Goal: Task Accomplishment & Management: Complete application form

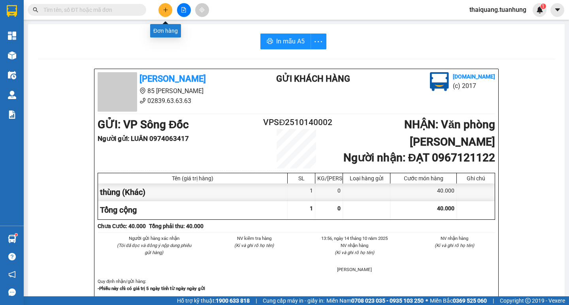
click at [163, 9] on icon "plus" at bounding box center [166, 10] width 6 height 6
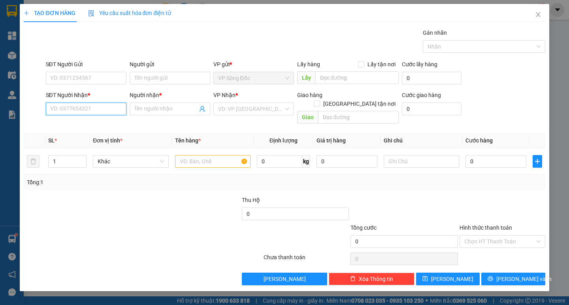
drag, startPoint x: 86, startPoint y: 105, endPoint x: 80, endPoint y: 113, distance: 10.5
click at [82, 111] on input "SĐT Người Nhận *" at bounding box center [86, 109] width 81 height 13
type input "0912126317"
click at [83, 125] on div "0912126317 - VŨ" at bounding box center [86, 124] width 71 height 9
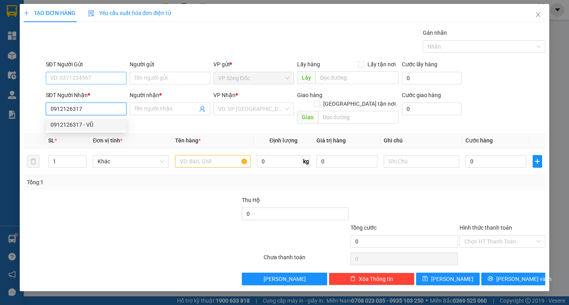
type input "VŨ"
type input "0912126317"
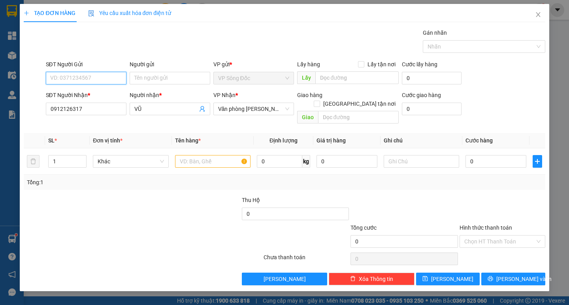
click at [97, 80] on input "SĐT Người Gửi" at bounding box center [86, 78] width 81 height 13
drag, startPoint x: 94, startPoint y: 96, endPoint x: 273, endPoint y: 150, distance: 187.0
click at [96, 96] on div "0918150525 - THẢO BÌNH" at bounding box center [95, 94] width 89 height 9
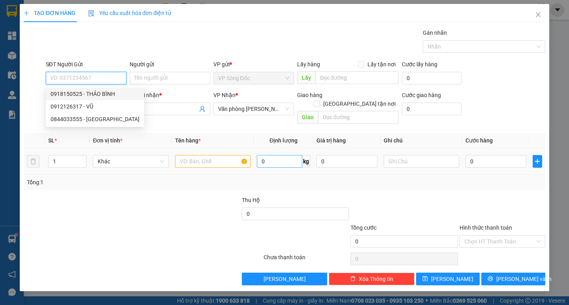
type input "0918150525"
type input "THẢO BÌNH"
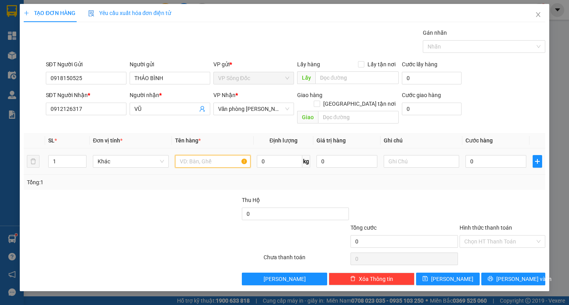
click at [191, 155] on input "text" at bounding box center [212, 161] width 75 height 13
type input "2 thùng"
click at [61, 156] on input "1" at bounding box center [68, 162] width 38 height 12
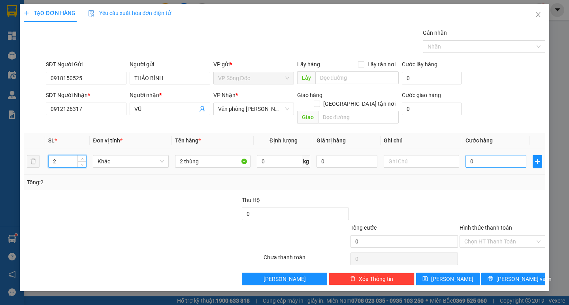
type input "2"
click at [485, 158] on input "0" at bounding box center [495, 161] width 61 height 13
type input "1"
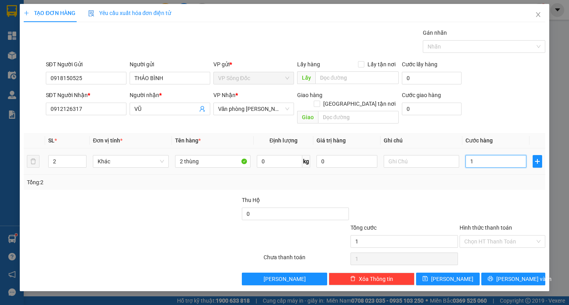
type input "18"
type input "180"
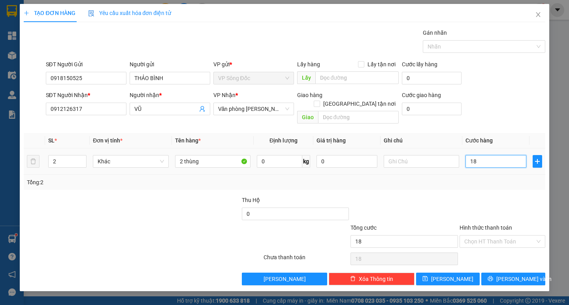
type input "180"
type input "1.800"
type input "18.000"
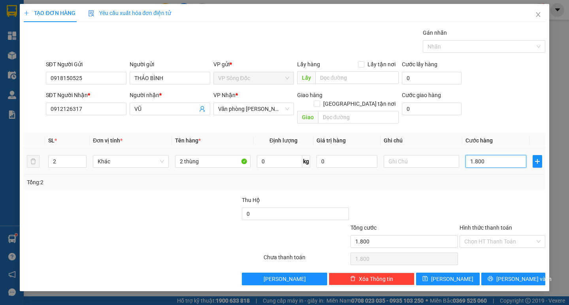
type input "18.000"
type input "180.000"
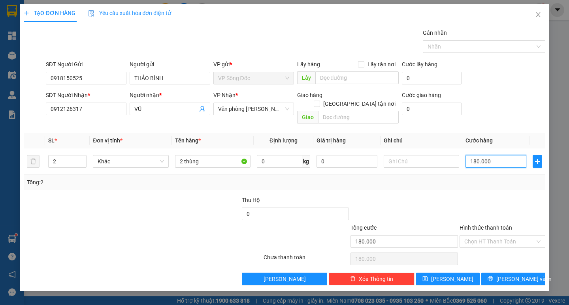
type input "180.000"
click at [491, 185] on div "Transit Pickup Surcharge Ids Transit Deliver Surcharge Ids Transit Deliver Surc…" at bounding box center [284, 156] width 521 height 257
click at [506, 178] on div "Tổng: 2" at bounding box center [284, 182] width 515 height 9
click at [512, 275] on span "[PERSON_NAME] và In" at bounding box center [523, 279] width 55 height 9
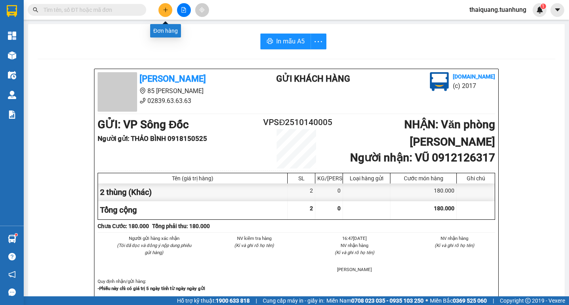
click at [166, 9] on icon "plus" at bounding box center [166, 10] width 6 height 6
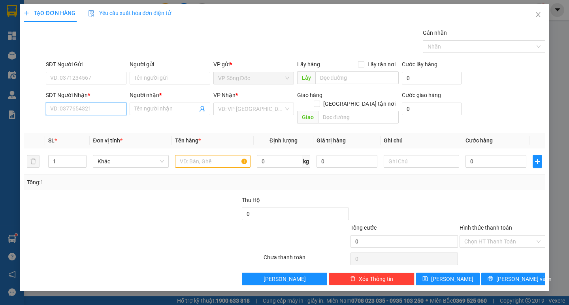
drag, startPoint x: 94, startPoint y: 109, endPoint x: 102, endPoint y: 111, distance: 8.9
click at [94, 110] on input "SĐT Người Nhận *" at bounding box center [86, 109] width 81 height 13
type input "0917601456"
drag, startPoint x: 95, startPoint y: 127, endPoint x: 88, endPoint y: 95, distance: 32.9
click at [95, 127] on div "0917601456 - NGUYÊN" at bounding box center [86, 124] width 71 height 9
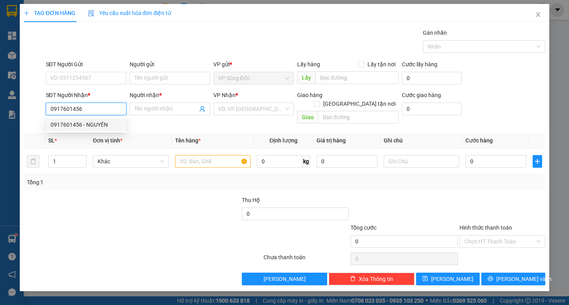
type input "NGUYÊN"
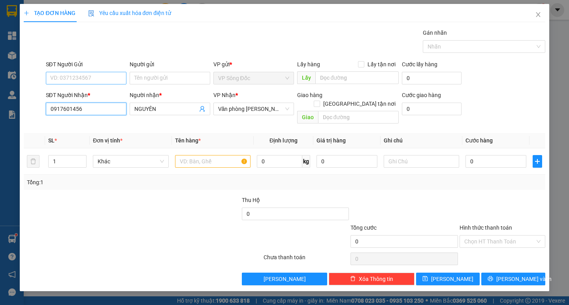
type input "0917601456"
click at [88, 80] on input "SĐT Người Gửi" at bounding box center [86, 78] width 81 height 13
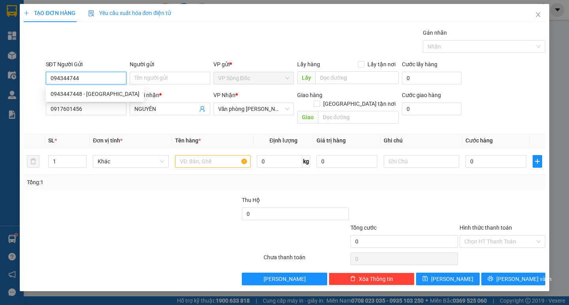
type input "0943447448"
click at [94, 92] on div "0943447448 - [GEOGRAPHIC_DATA]" at bounding box center [95, 94] width 89 height 9
type input "[PERSON_NAME]"
type input "0943447448"
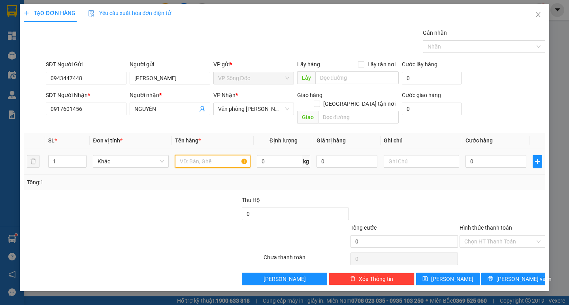
click at [208, 156] on input "text" at bounding box center [212, 161] width 75 height 13
type input "1 thùng"
click at [489, 155] on input "0" at bounding box center [495, 161] width 61 height 13
type input "3"
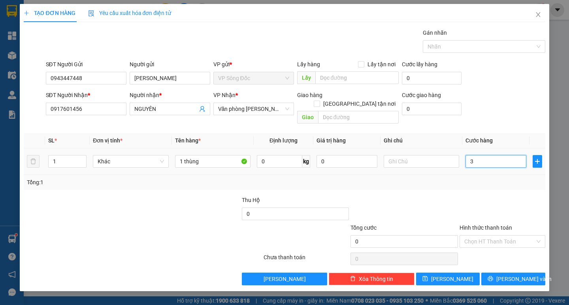
type input "3"
type input "30"
type input "300"
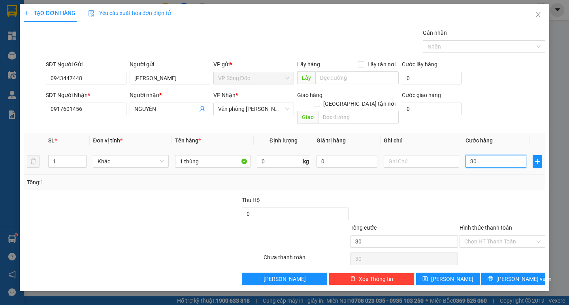
type input "300"
type input "3.000"
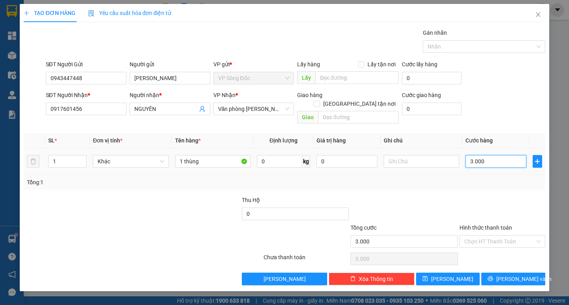
type input "30.000"
click at [504, 273] on button "[PERSON_NAME] và In" at bounding box center [513, 279] width 64 height 13
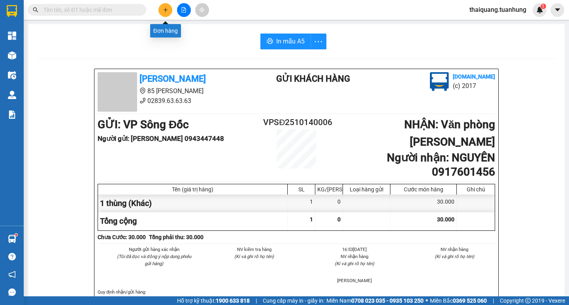
click at [161, 10] on button at bounding box center [165, 10] width 14 height 14
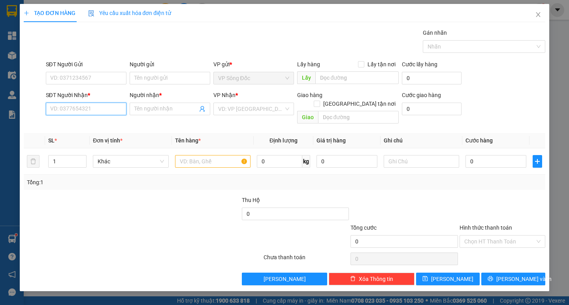
click at [98, 111] on input "SĐT Người Nhận *" at bounding box center [86, 109] width 81 height 13
type input "0919734428"
click at [156, 111] on input "Người nhận *" at bounding box center [165, 109] width 63 height 9
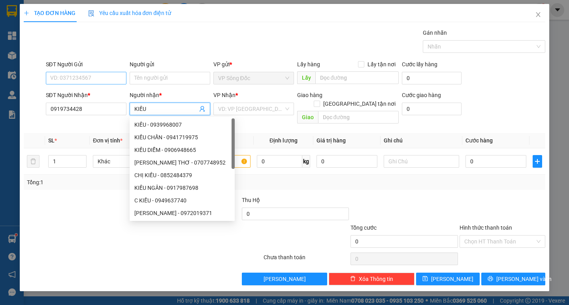
type input "KIỀU"
click at [109, 81] on input "SĐT Người Gửi" at bounding box center [86, 78] width 81 height 13
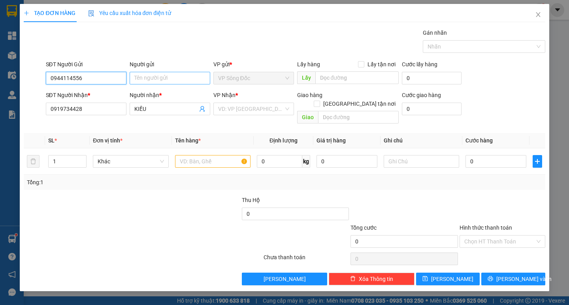
type input "0944114556"
click at [165, 79] on input "Người gửi" at bounding box center [170, 78] width 81 height 13
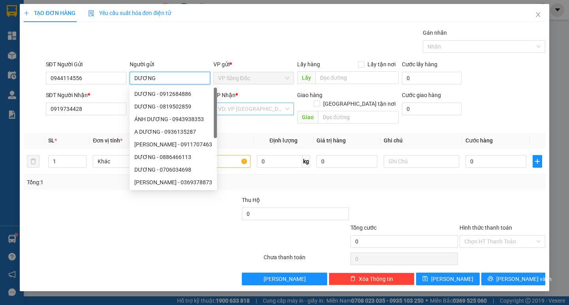
type input "DƯƠNG"
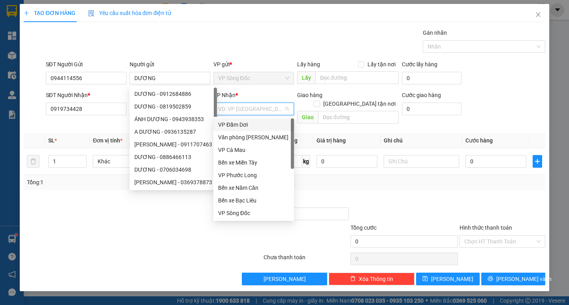
click at [267, 111] on input "search" at bounding box center [251, 109] width 66 height 12
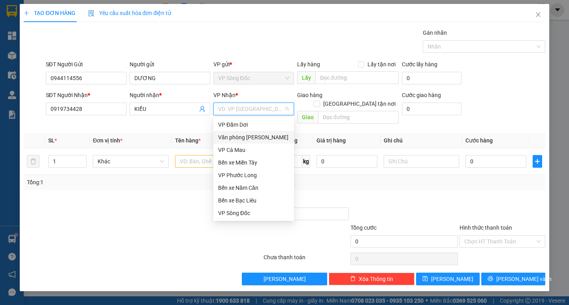
click at [249, 139] on div "Văn phòng [PERSON_NAME]" at bounding box center [253, 137] width 71 height 9
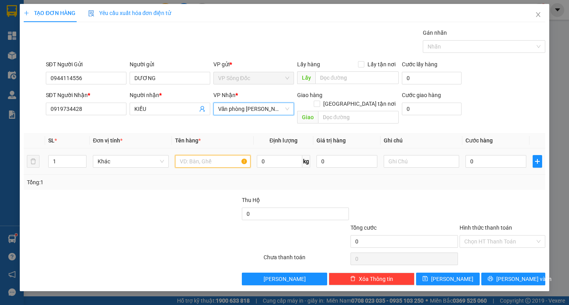
click at [200, 155] on input "text" at bounding box center [212, 161] width 75 height 13
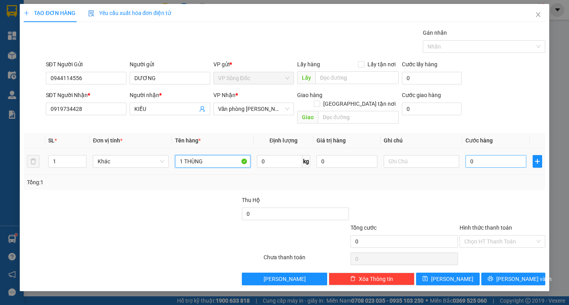
type input "1 THÙNG"
click at [486, 155] on input "0" at bounding box center [495, 161] width 61 height 13
type input "5"
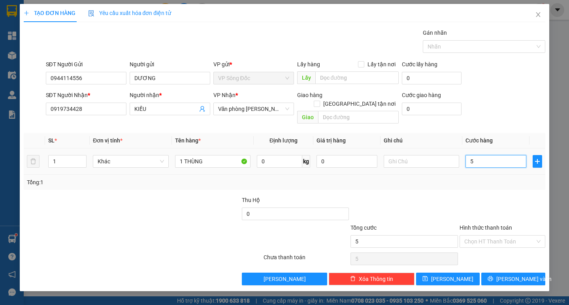
type input "50"
type input "500"
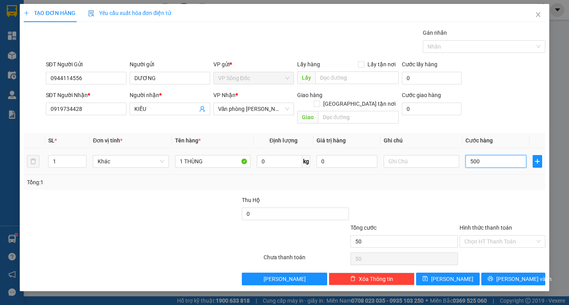
type input "500"
type input "5.000"
type input "50.000"
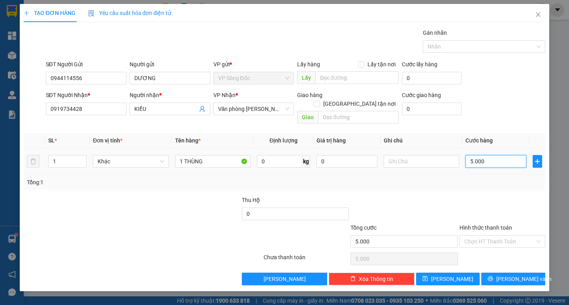
type input "50.000"
click at [492, 237] on input "Hình thức thanh toán" at bounding box center [499, 242] width 71 height 12
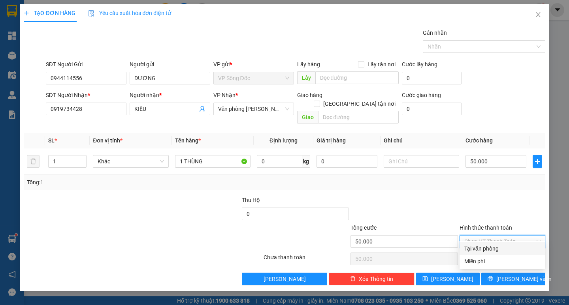
click at [493, 246] on div "Tại văn phòng" at bounding box center [502, 248] width 76 height 9
type input "0"
click at [515, 275] on span "[PERSON_NAME] và In" at bounding box center [523, 279] width 55 height 9
